Goal: Task Accomplishment & Management: Manage account settings

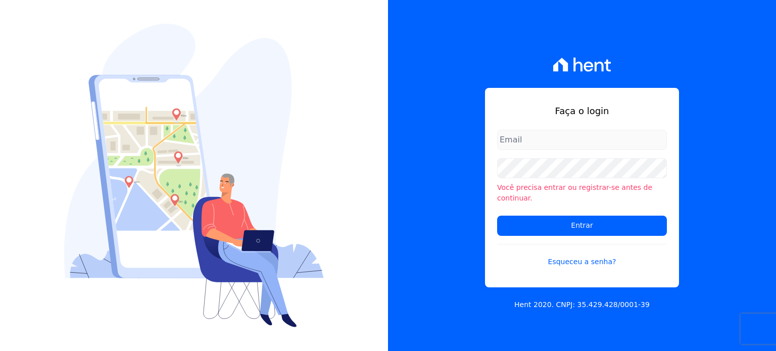
click at [515, 143] on input "email" at bounding box center [582, 140] width 170 height 20
type input "[EMAIL_ADDRESS][DOMAIN_NAME]"
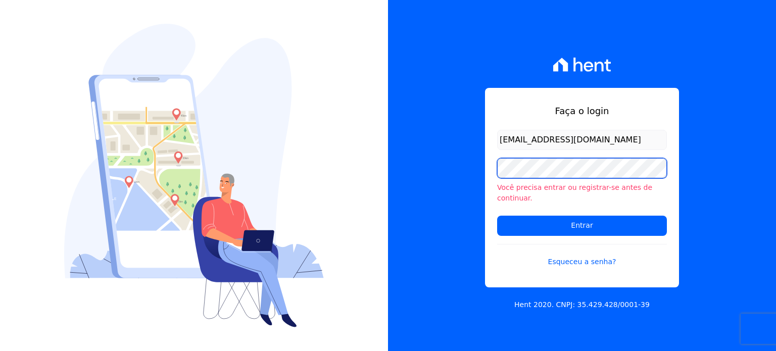
click at [497, 216] on input "Entrar" at bounding box center [582, 226] width 170 height 20
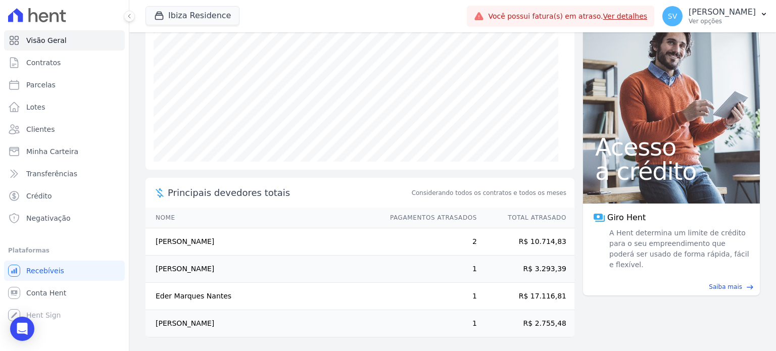
scroll to position [137, 0]
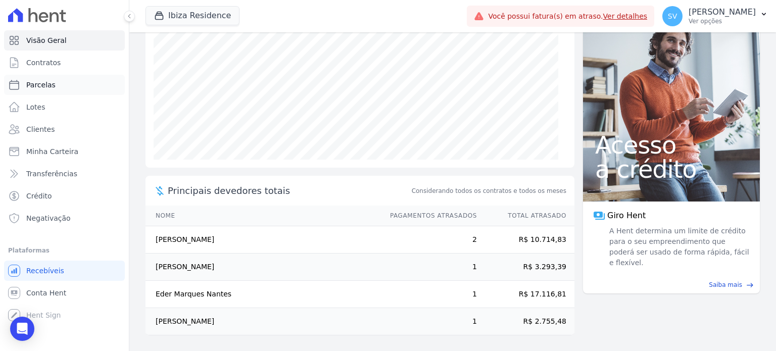
click at [43, 83] on span "Parcelas" at bounding box center [40, 85] width 29 height 10
select select
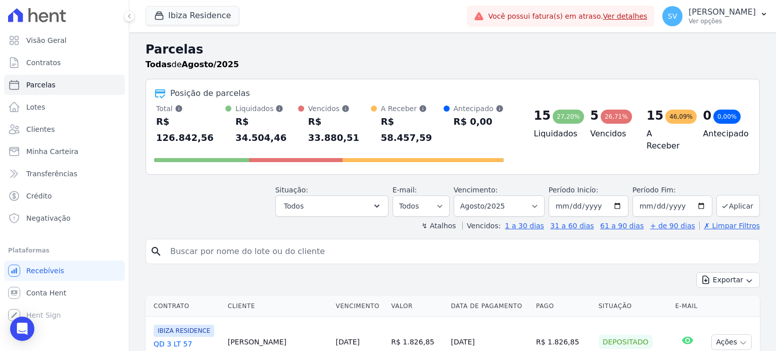
click at [253, 241] on input "search" at bounding box center [459, 251] width 591 height 20
paste input "Dejacy De Arruda Abreu"
type input "DEJACY DE [PERSON_NAME]"
select select
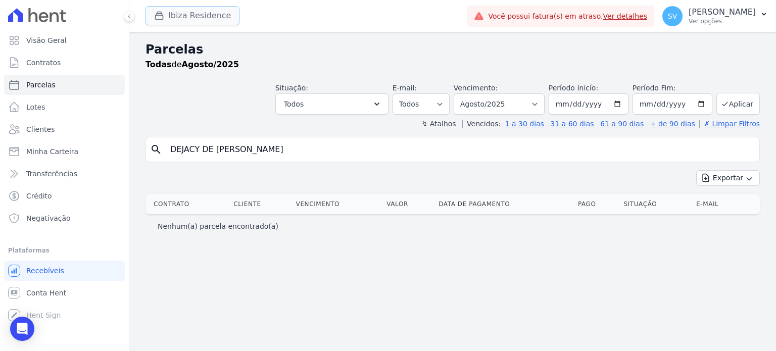
click at [167, 16] on div "button" at bounding box center [161, 16] width 14 height 10
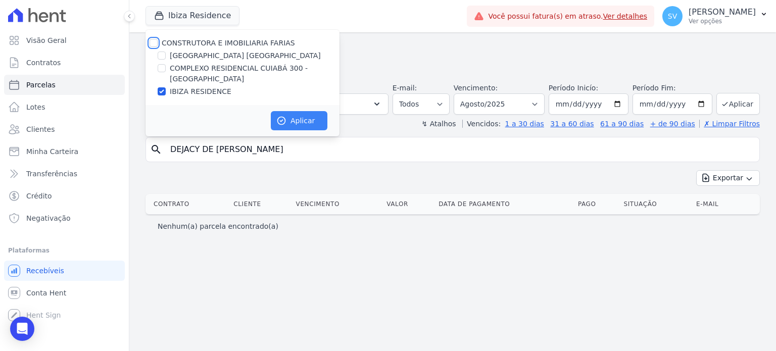
drag, startPoint x: 154, startPoint y: 42, endPoint x: 282, endPoint y: 117, distance: 149.2
click at [154, 42] on input "CONSTRUTORA E IMOBILIARIA FARIAS" at bounding box center [153, 43] width 8 height 8
checkbox input "true"
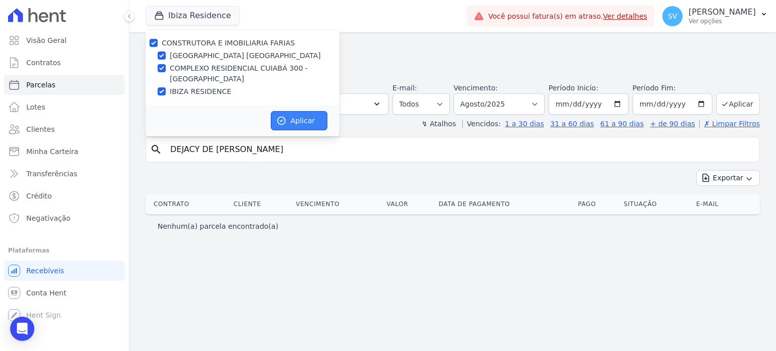
click at [300, 123] on button "Aplicar" at bounding box center [299, 120] width 57 height 19
select select
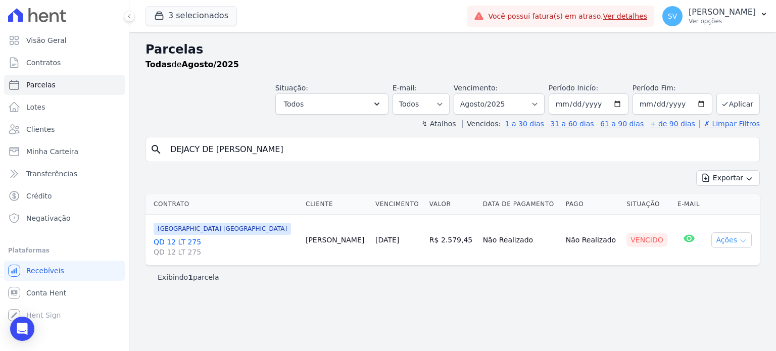
click at [727, 242] on button "Ações" at bounding box center [731, 240] width 40 height 16
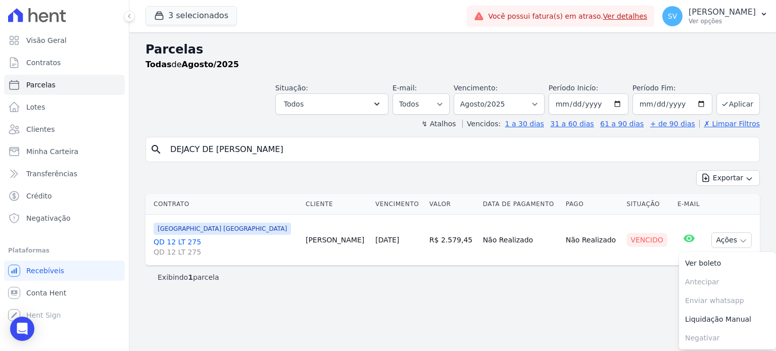
click at [715, 320] on link "Liquidação Manual" at bounding box center [727, 319] width 97 height 19
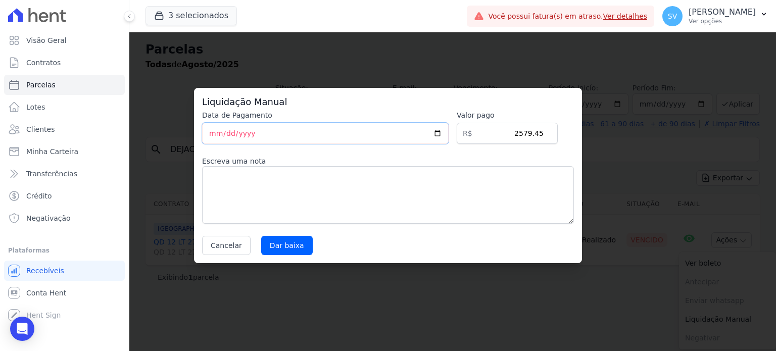
click at [216, 133] on input "[DATE]" at bounding box center [325, 133] width 246 height 21
type input "[DATE]"
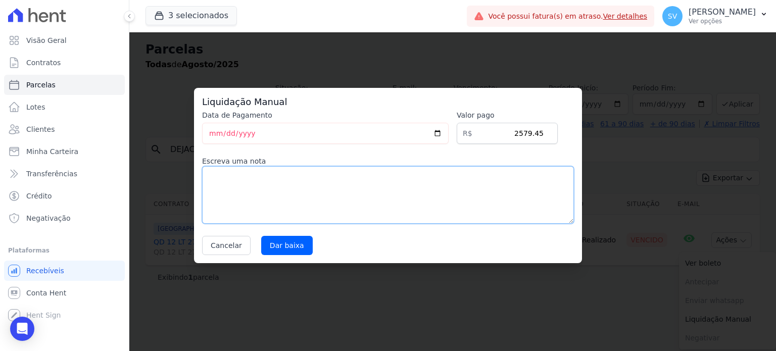
click at [306, 190] on textarea at bounding box center [388, 195] width 372 height 58
type textarea "S"
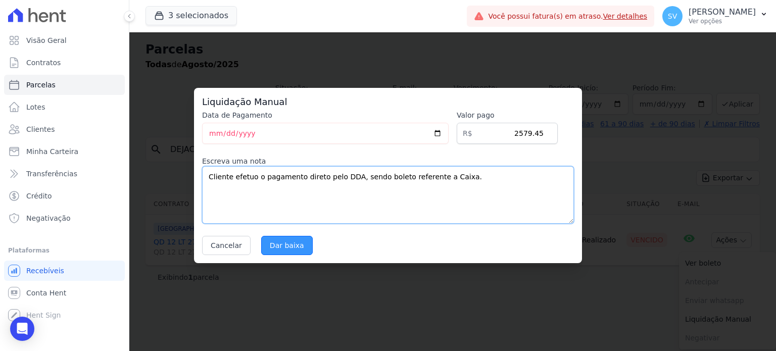
type textarea "Cliente efetuo o pagamento direto pelo DDA, sendo boleto referente a Caixa."
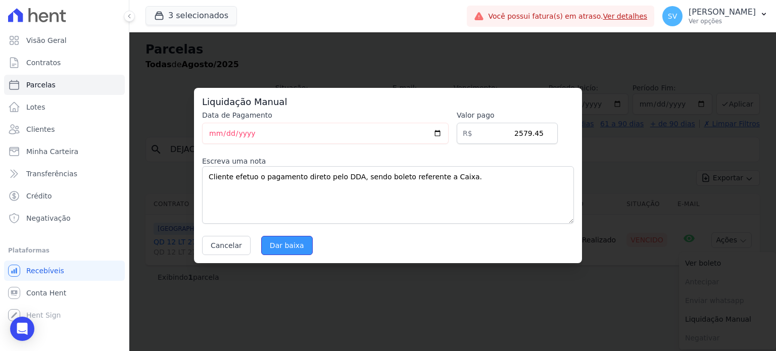
click at [288, 246] on input "Dar baixa" at bounding box center [287, 245] width 52 height 19
select select
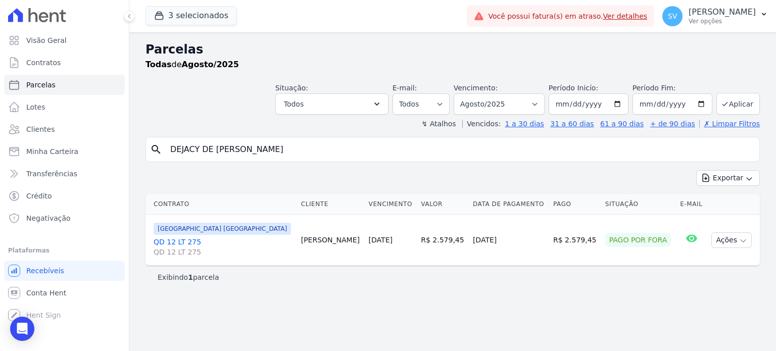
click at [336, 288] on div "Parcelas Todas de Agosto/2025 Situação: Agendado Em Aberto Pago Processando Can…" at bounding box center [452, 191] width 646 height 319
paste input "[PERSON_NAME]"
drag, startPoint x: 287, startPoint y: 151, endPoint x: 155, endPoint y: 156, distance: 132.4
click at [167, 154] on input "[PERSON_NAME]" at bounding box center [459, 149] width 591 height 20
type input "[PERSON_NAME]"
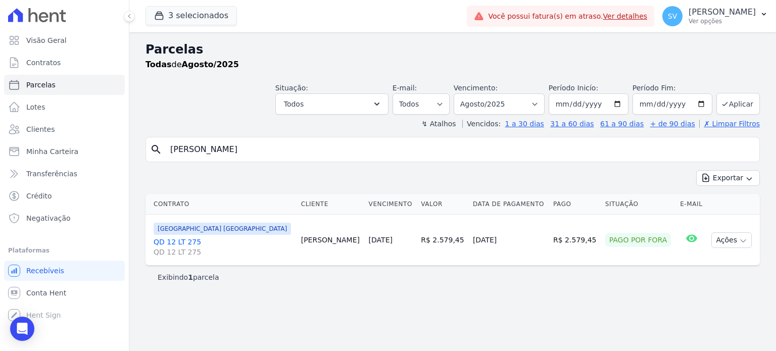
select select
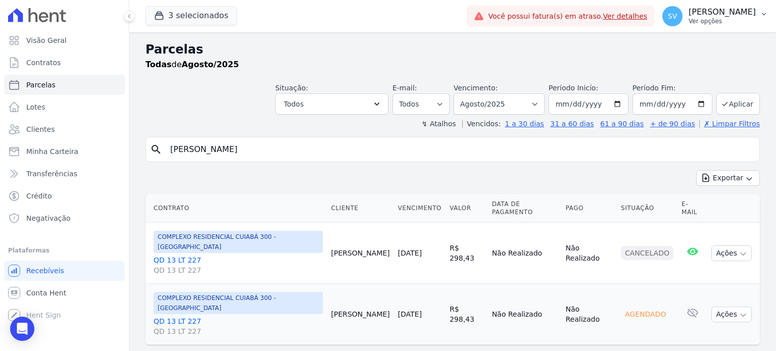
click at [688, 16] on p "[PERSON_NAME]" at bounding box center [721, 12] width 67 height 10
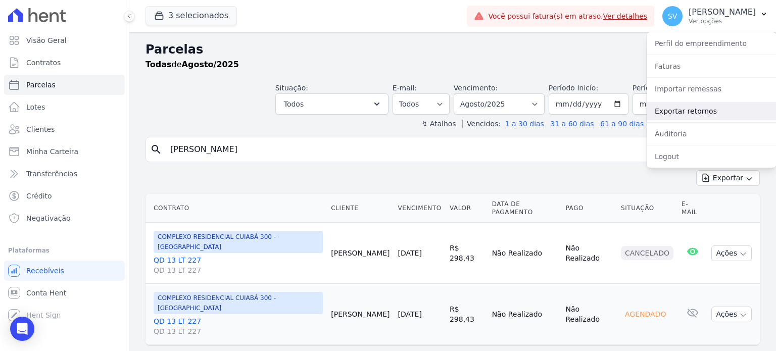
click at [672, 116] on link "Exportar retornos" at bounding box center [710, 111] width 129 height 18
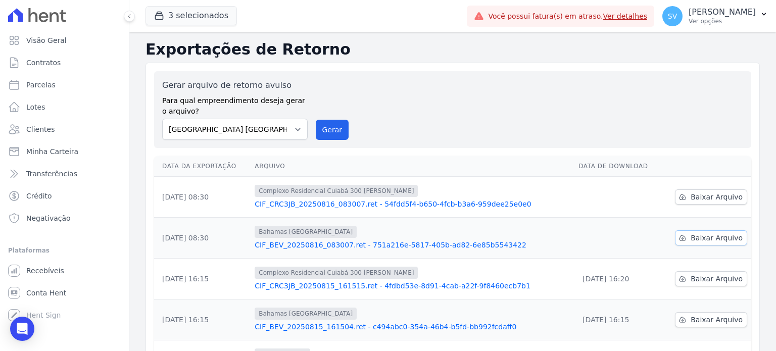
click at [695, 237] on span "Baixar Arquivo" at bounding box center [716, 238] width 52 height 10
click at [703, 196] on span "Baixar Arquivo" at bounding box center [716, 197] width 52 height 10
click at [451, 74] on div "Gerar arquivo de retorno avulso Para qual empreendimento deseja gerar o arquivo…" at bounding box center [452, 109] width 597 height 77
click at [688, 13] on p "[PERSON_NAME]" at bounding box center [721, 12] width 67 height 10
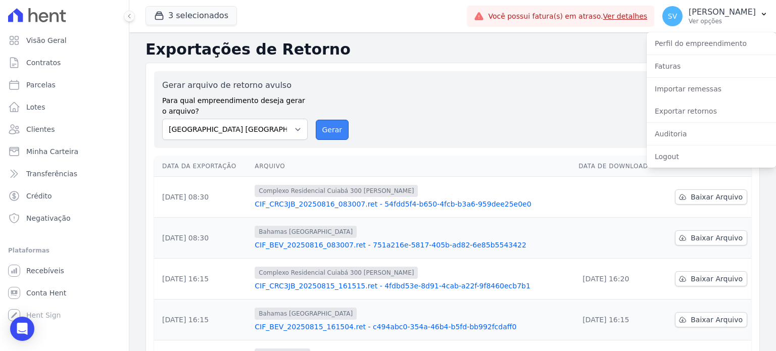
click at [332, 127] on button "Gerar" at bounding box center [332, 130] width 33 height 20
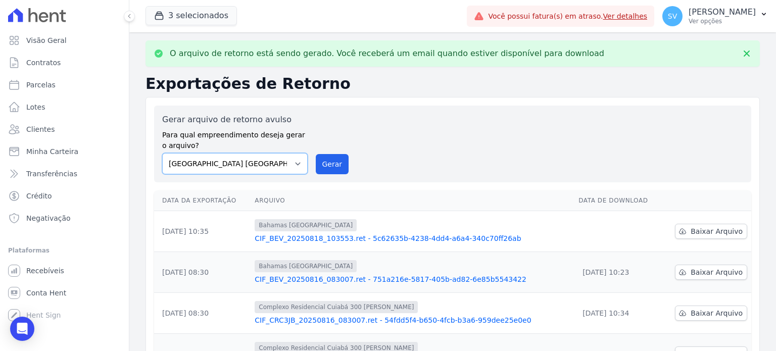
drag, startPoint x: 295, startPoint y: 164, endPoint x: 292, endPoint y: 169, distance: 5.6
click at [294, 164] on select "[GEOGRAPHIC_DATA] COMPLEXO RESIDENCIAL [GEOGRAPHIC_DATA] 300 - [GEOGRAPHIC_DATA…" at bounding box center [234, 163] width 145 height 21
select select "a999329b-d322-46c5-b2df-9163b092fb9b"
click at [162, 153] on select "[GEOGRAPHIC_DATA] COMPLEXO RESIDENCIAL [GEOGRAPHIC_DATA] 300 - [GEOGRAPHIC_DATA…" at bounding box center [234, 163] width 145 height 21
drag, startPoint x: 330, startPoint y: 161, endPoint x: 421, endPoint y: 78, distance: 123.0
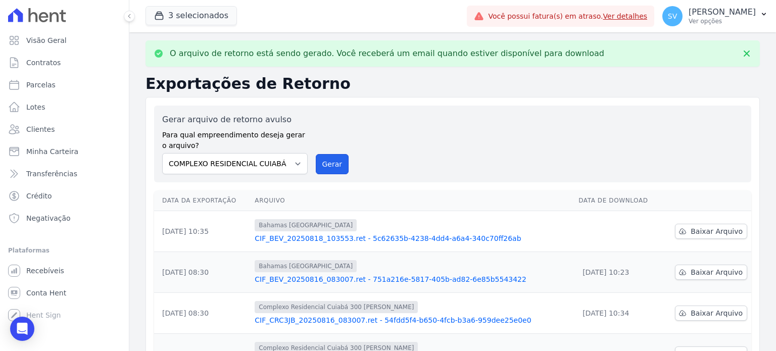
click at [330, 162] on button "Gerar" at bounding box center [332, 164] width 33 height 20
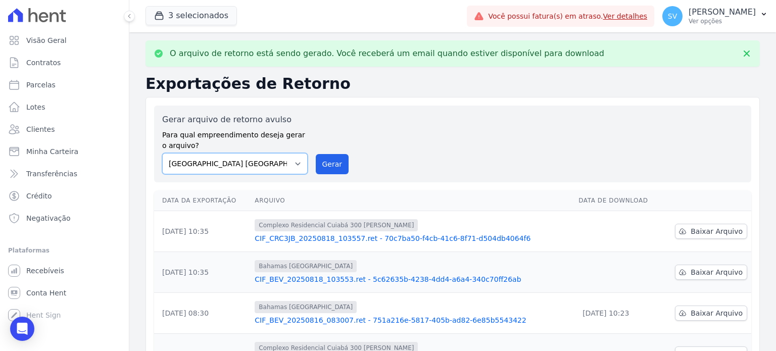
click at [296, 163] on select "[GEOGRAPHIC_DATA] COMPLEXO RESIDENCIAL [GEOGRAPHIC_DATA] 300 - [GEOGRAPHIC_DATA…" at bounding box center [234, 163] width 145 height 21
select select "73a372cd-5640-41c8-aaea-11bd74619c10"
click at [162, 153] on select "[GEOGRAPHIC_DATA] COMPLEXO RESIDENCIAL [GEOGRAPHIC_DATA] 300 - [GEOGRAPHIC_DATA…" at bounding box center [234, 163] width 145 height 21
click at [328, 162] on button "Gerar" at bounding box center [332, 164] width 33 height 20
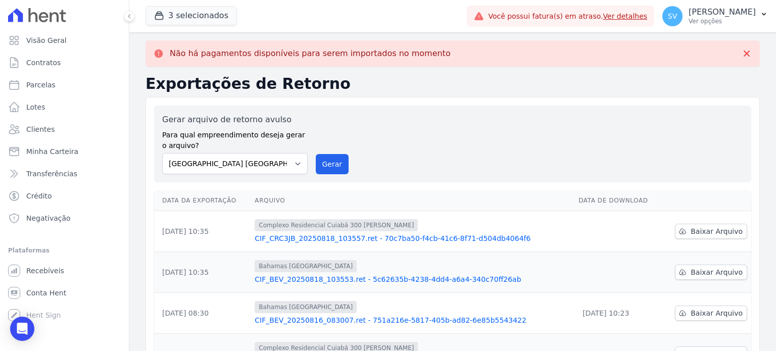
scroll to position [101, 0]
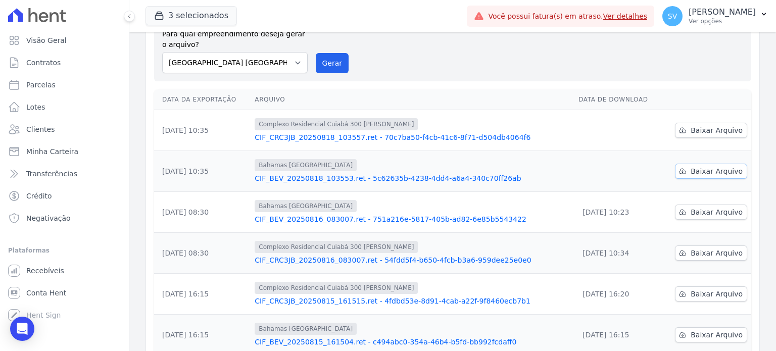
click at [713, 172] on span "Baixar Arquivo" at bounding box center [716, 171] width 52 height 10
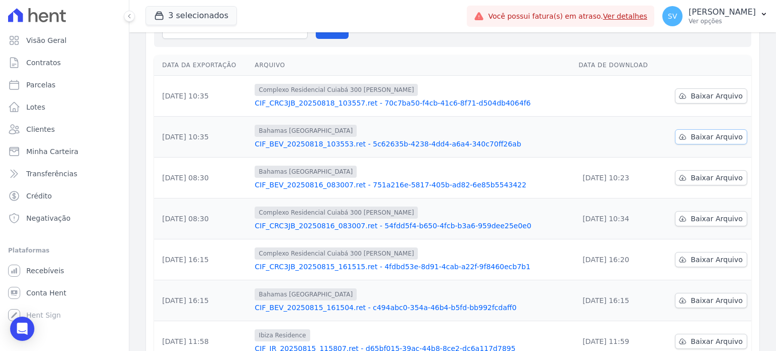
scroll to position [67, 0]
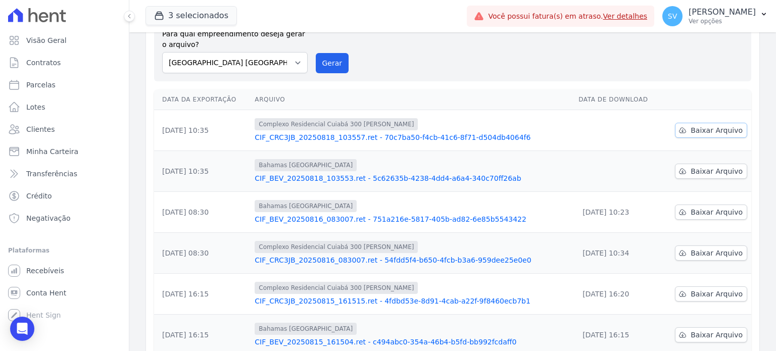
click at [710, 129] on span "Baixar Arquivo" at bounding box center [716, 130] width 52 height 10
